Goal: Check status: Check status

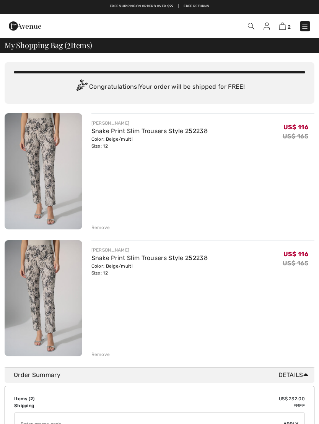
click at [103, 232] on div "JOSEPH RIBKOFF Snake Print Slim Trousers Style 252238 Color: Beige/multi Size: …" at bounding box center [160, 235] width 310 height 245
click at [105, 228] on div "Remove" at bounding box center [100, 227] width 19 height 7
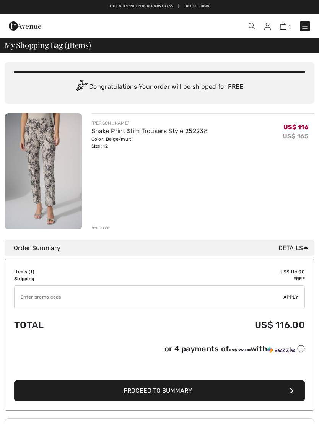
click at [103, 228] on div "Remove" at bounding box center [100, 227] width 19 height 7
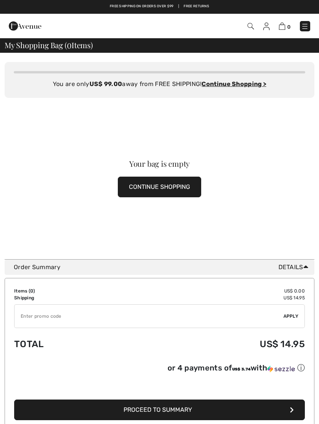
click at [264, 24] on img at bounding box center [266, 27] width 6 height 8
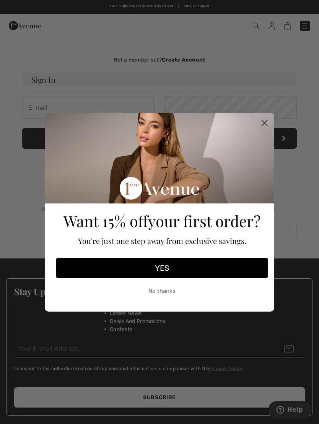
click at [269, 123] on circle "Close dialog" at bounding box center [264, 122] width 13 height 13
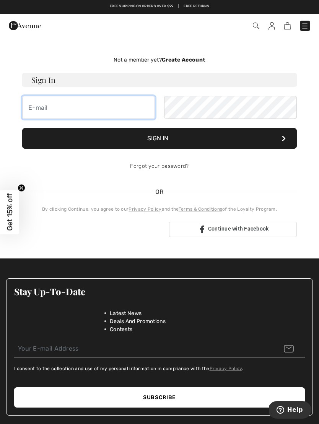
click at [68, 110] on input "email" at bounding box center [88, 107] width 133 height 23
type input "[EMAIL_ADDRESS][DOMAIN_NAME]"
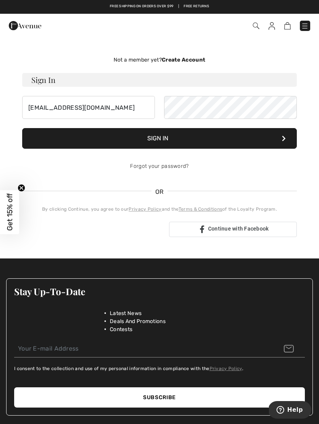
click at [173, 143] on button "Sign In" at bounding box center [159, 138] width 274 height 21
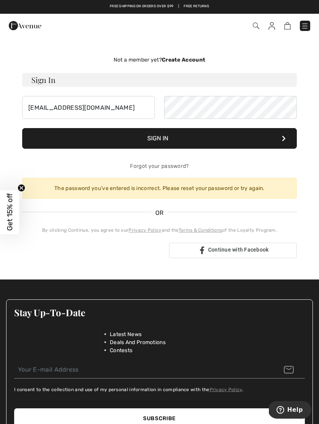
click at [170, 148] on button "Sign In" at bounding box center [159, 138] width 274 height 21
click at [167, 138] on button "Sign In" at bounding box center [159, 138] width 274 height 21
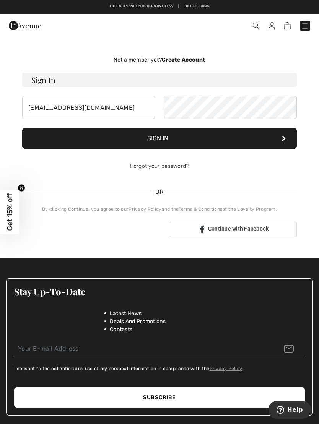
click at [172, 140] on button "Sign In" at bounding box center [159, 138] width 274 height 21
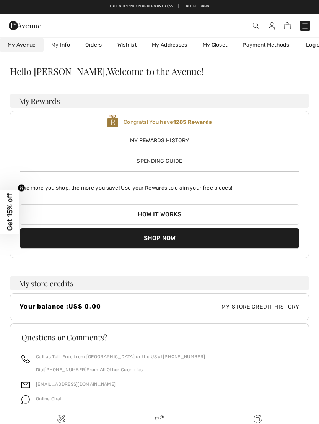
click at [95, 46] on link "Orders" at bounding box center [94, 45] width 32 height 14
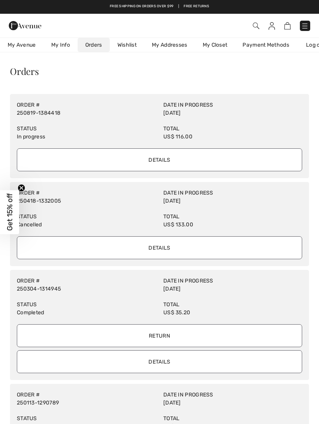
click at [169, 151] on input "Details" at bounding box center [159, 159] width 285 height 23
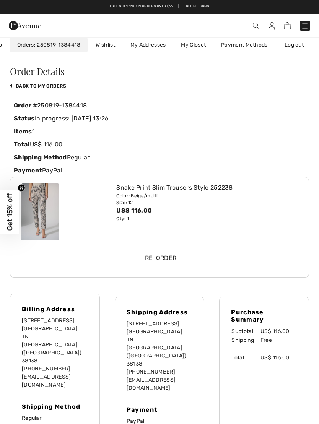
click at [45, 217] on img at bounding box center [40, 211] width 38 height 57
click at [52, 210] on img at bounding box center [40, 211] width 38 height 57
click at [161, 185] on div "Snake Print Slim Trousers Style 252238" at bounding box center [207, 187] width 182 height 9
click at [56, 88] on link "back to My Orders" at bounding box center [38, 85] width 56 height 5
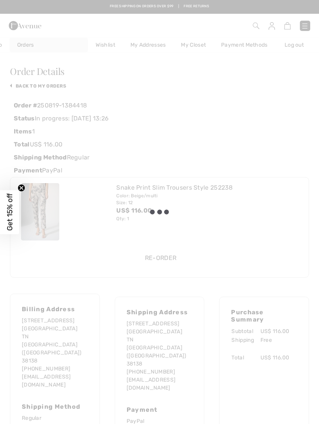
scroll to position [0, 24]
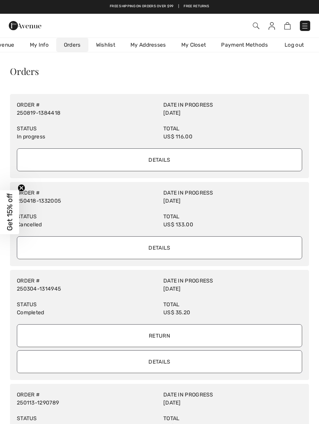
click at [168, 159] on input "Details" at bounding box center [159, 159] width 285 height 23
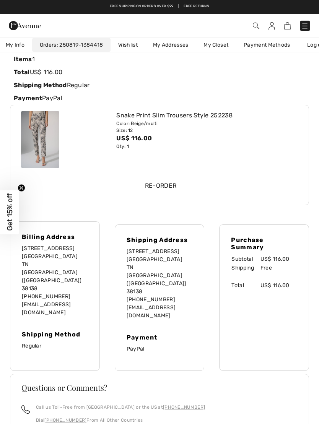
scroll to position [72, 0]
click at [279, 148] on div "Qty: 1" at bounding box center [207, 146] width 182 height 7
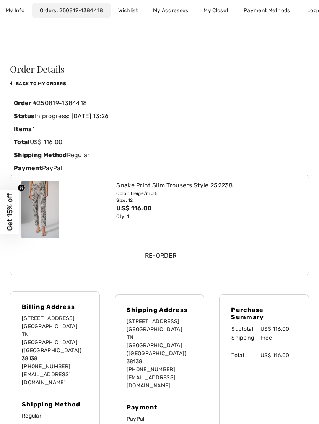
scroll to position [0, 0]
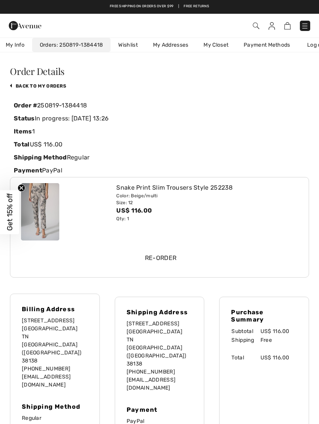
copy div "Order # 250819-1384418 Status In progress: [DATE] 13:26"
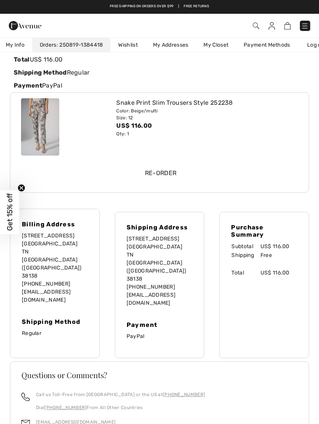
scroll to position [153, 0]
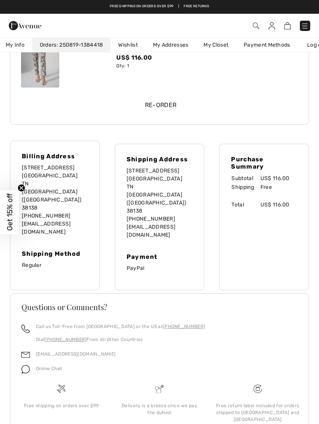
click at [69, 351] on link "[EMAIL_ADDRESS][DOMAIN_NAME]" at bounding box center [75, 353] width 79 height 5
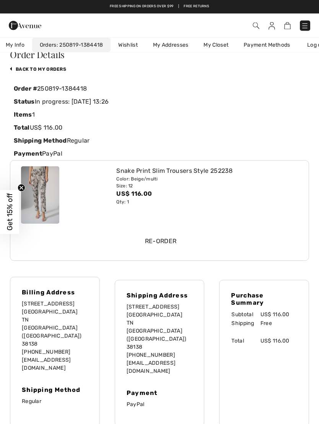
scroll to position [0, 0]
